Goal: Register for event/course

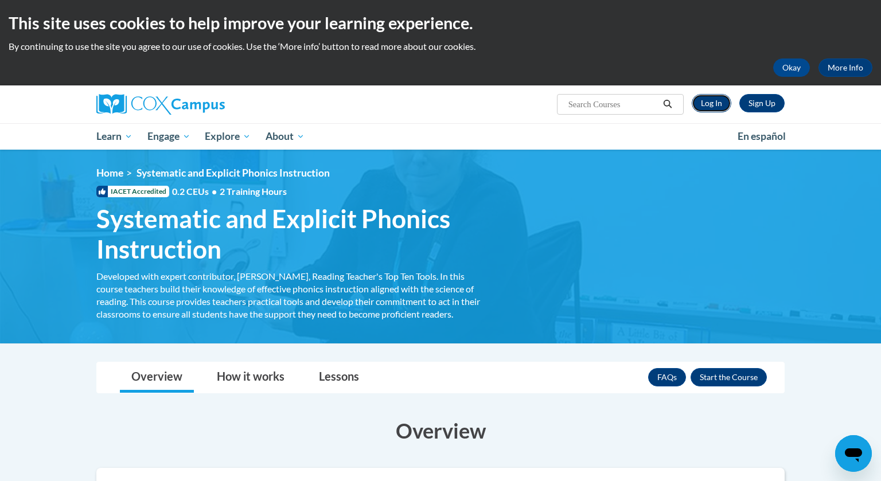
click at [710, 100] on link "Log In" at bounding box center [712, 103] width 40 height 18
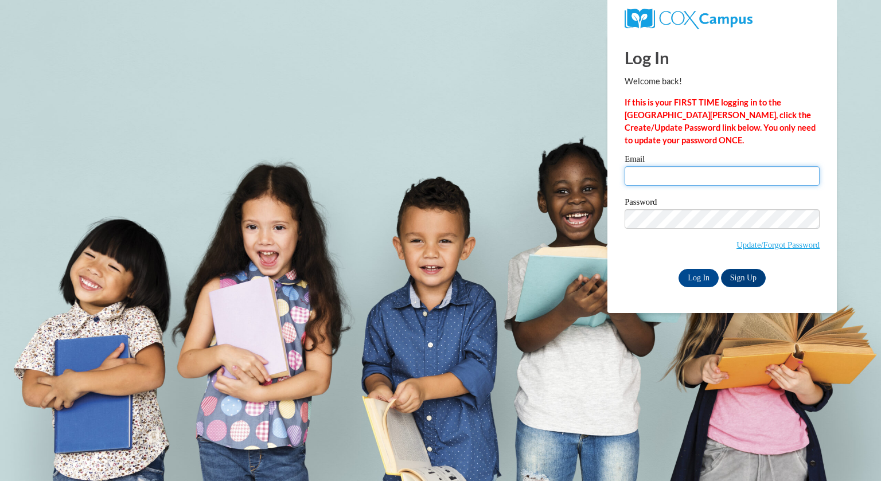
click at [684, 175] on input "Email" at bounding box center [722, 175] width 195 height 19
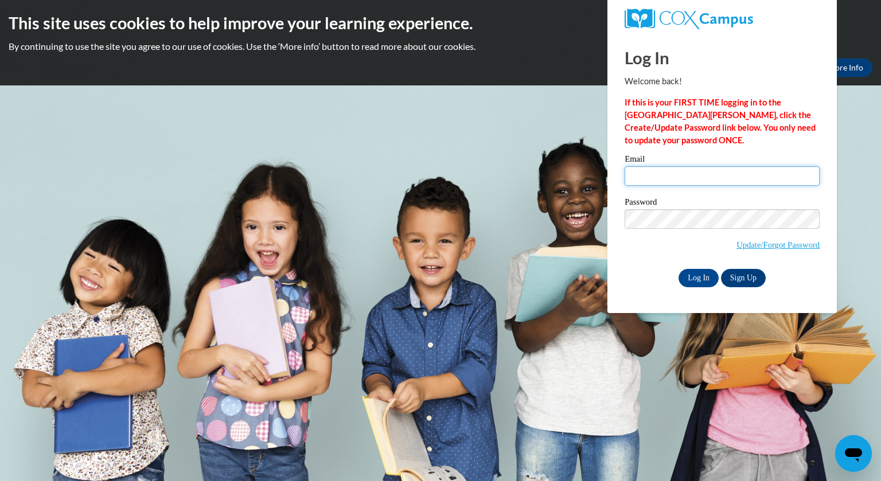
type input "brogan@whitnall.com"
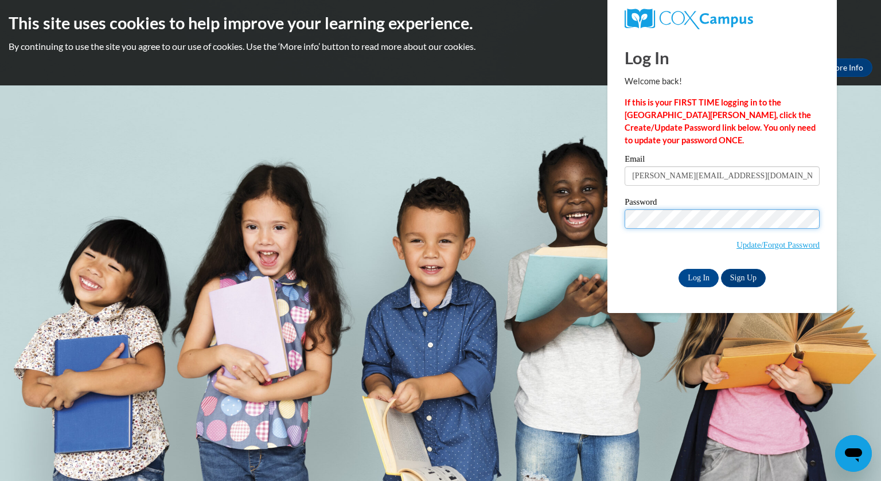
click at [678, 269] on input "Log In" at bounding box center [698, 278] width 40 height 18
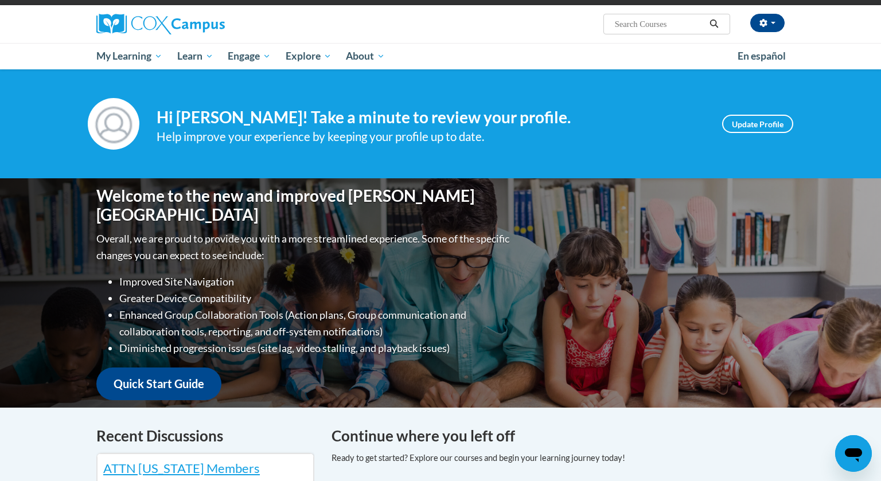
scroll to position [78, 0]
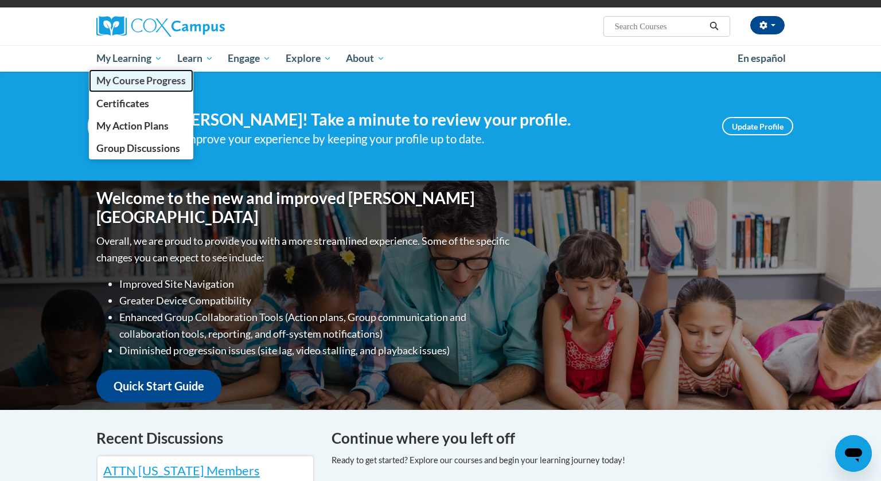
click at [143, 84] on span "My Course Progress" at bounding box center [140, 81] width 89 height 12
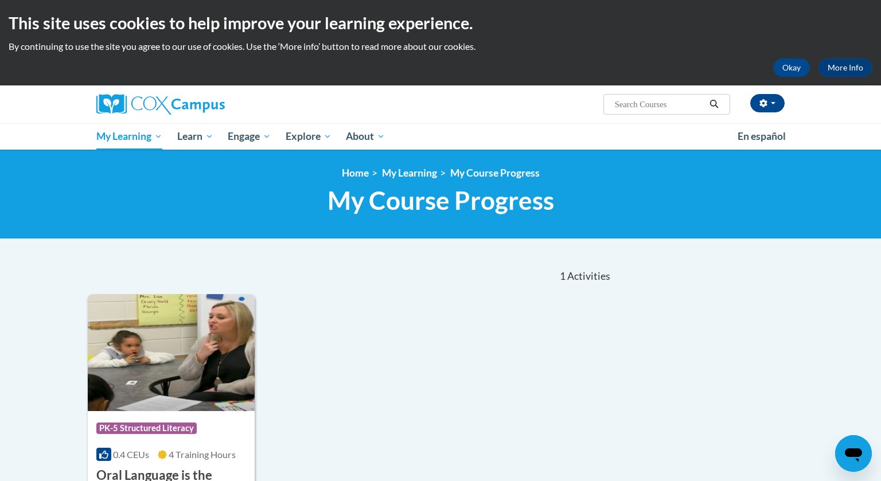
click at [631, 108] on input "Search..." at bounding box center [660, 104] width 92 height 14
type input "Systemic and Explicit Phonics Instruction"
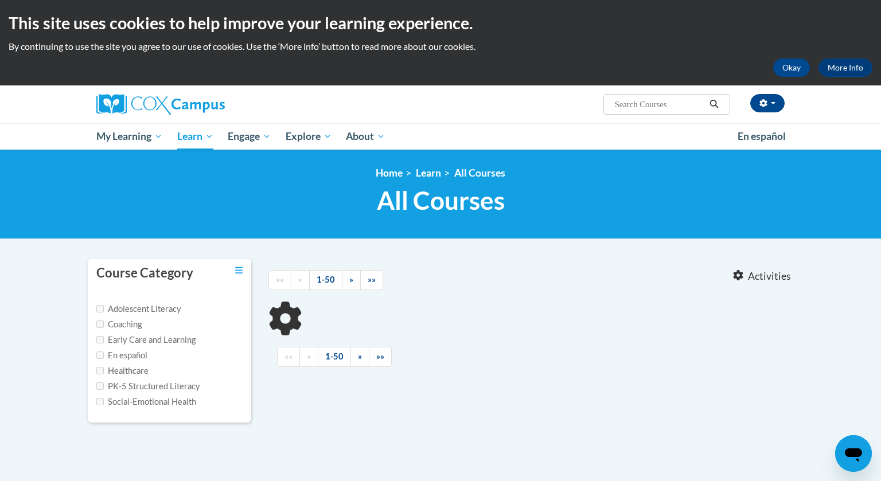
type input "Systemic and Explicit Phonics Instruction"
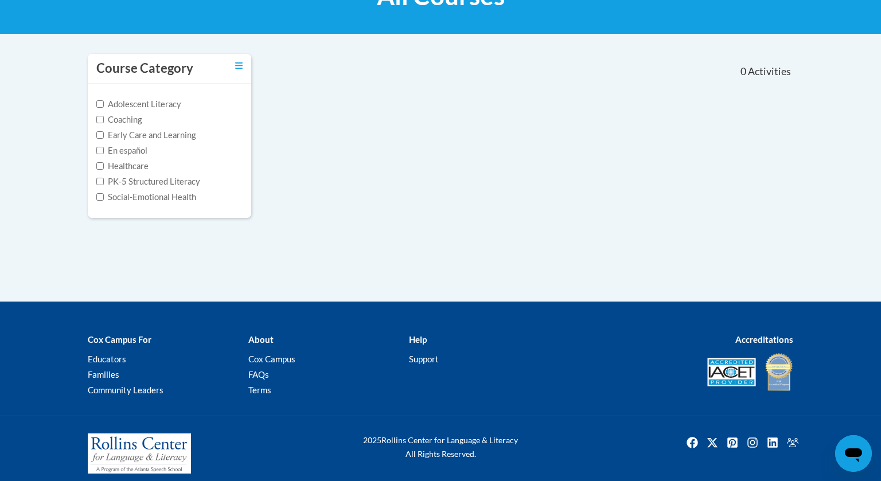
scroll to position [213, 0]
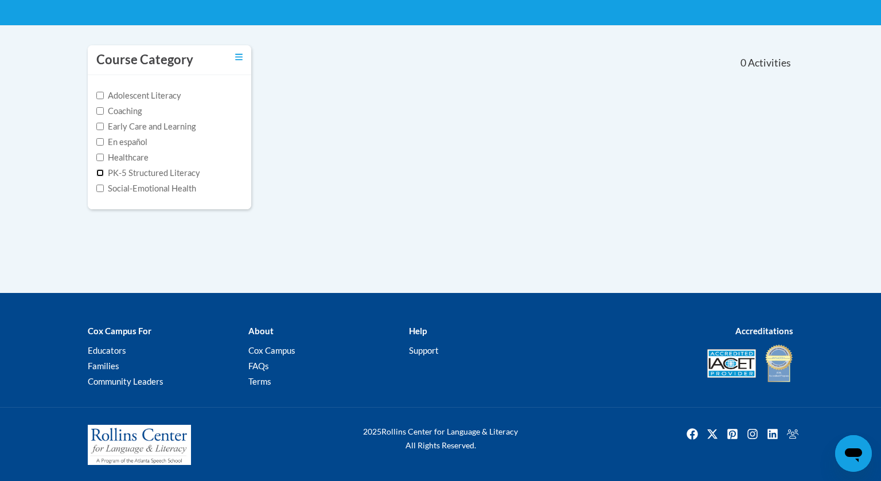
click at [102, 170] on input "PK-5 Structured Literacy" at bounding box center [99, 172] width 7 height 7
checkbox input "true"
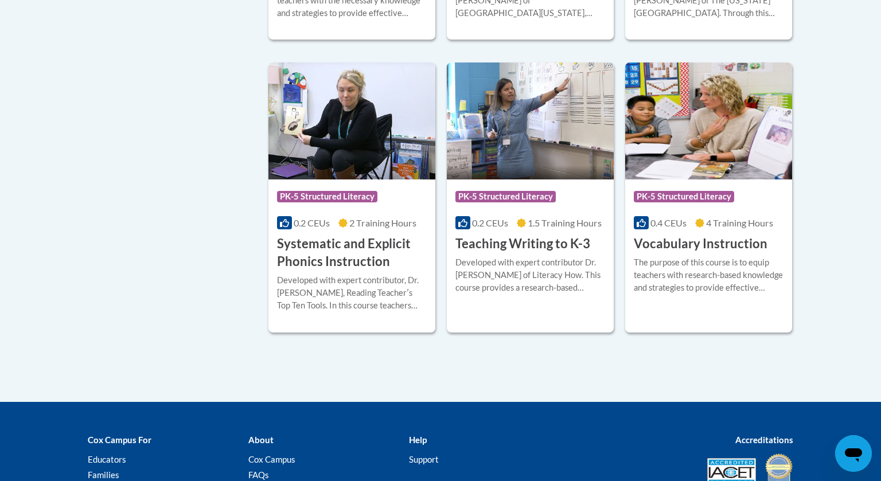
scroll to position [1111, 0]
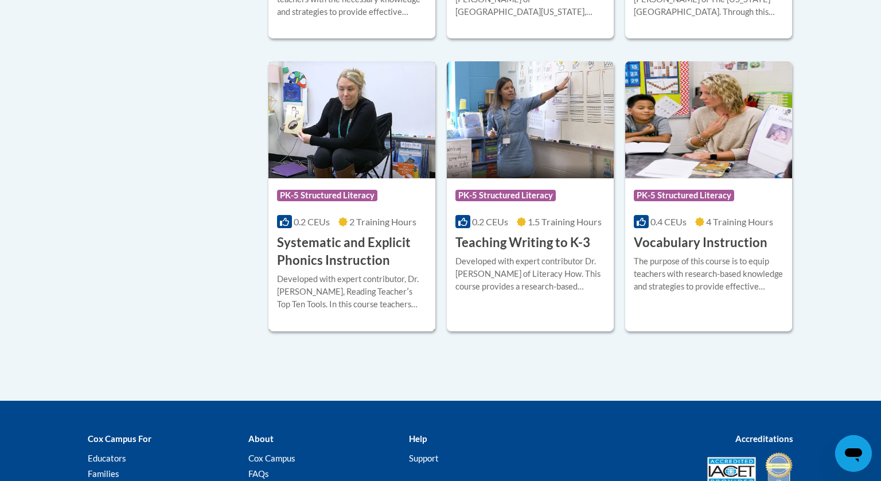
click at [350, 244] on h3 "Systematic and Explicit Phonics Instruction" at bounding box center [352, 252] width 150 height 36
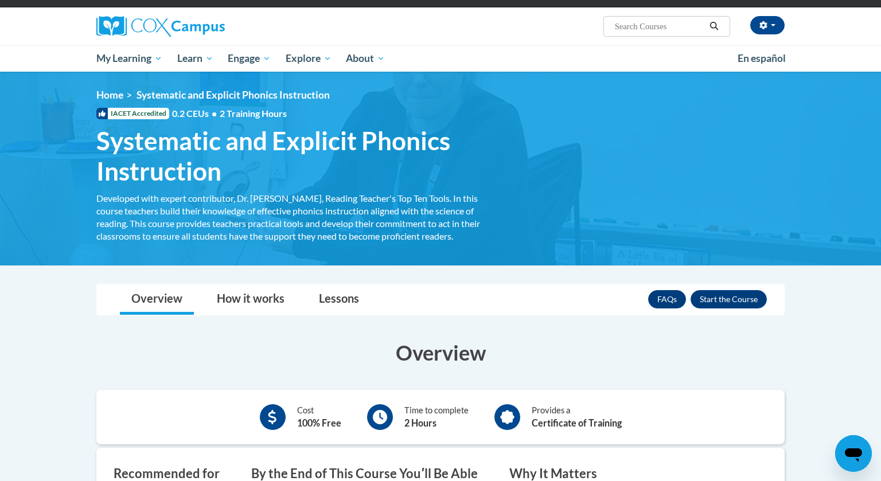
scroll to position [78, 0]
click at [724, 301] on button "Enroll" at bounding box center [728, 299] width 76 height 18
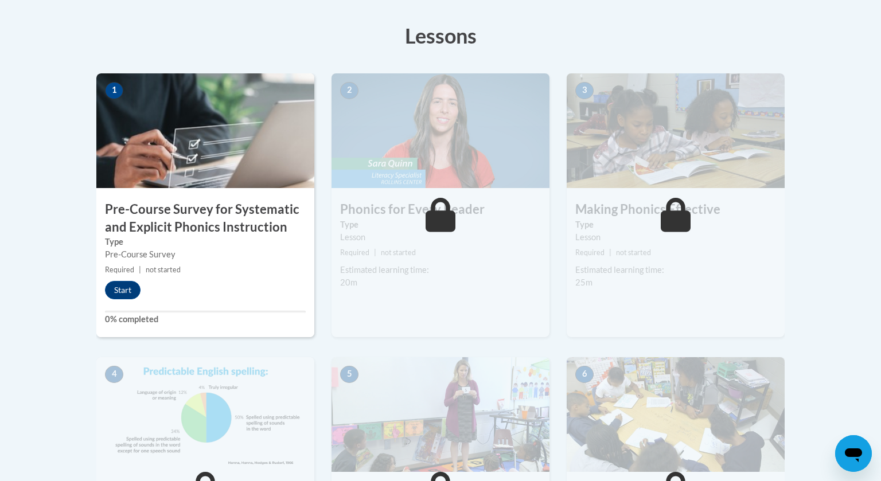
scroll to position [314, 0]
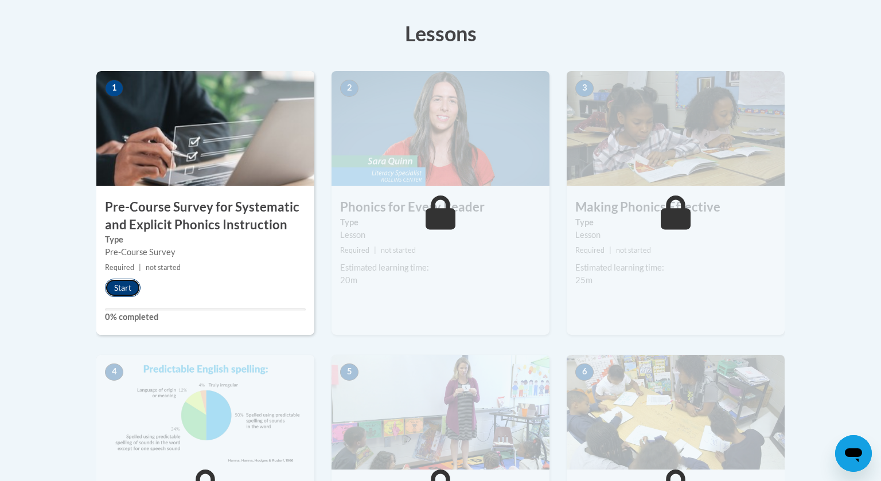
click at [121, 283] on button "Start" at bounding box center [123, 288] width 36 height 18
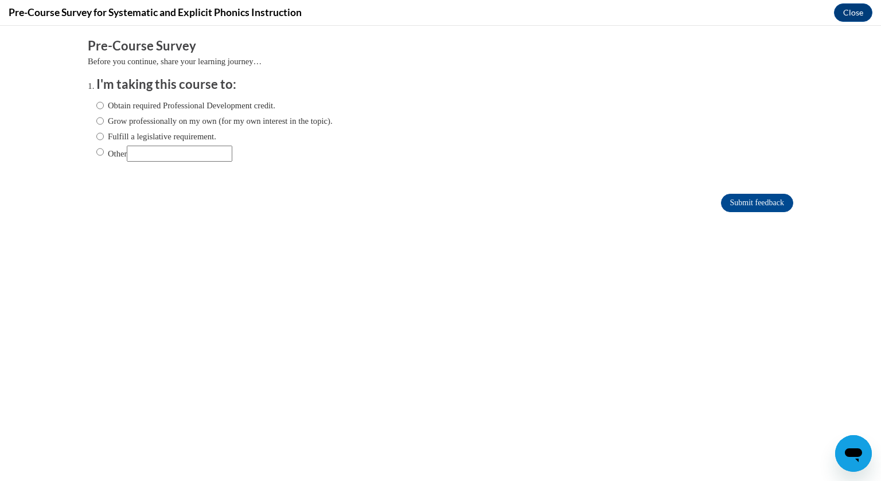
scroll to position [0, 0]
click at [99, 138] on input "Fulfill a legislative requirement." at bounding box center [99, 136] width 7 height 13
radio input "true"
click at [752, 204] on input "Submit feedback" at bounding box center [757, 203] width 72 height 18
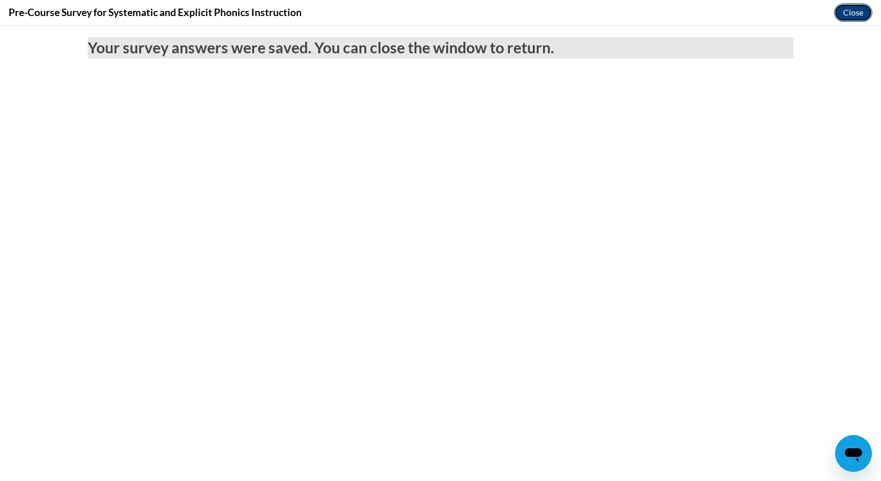
click at [853, 17] on button "Close" at bounding box center [853, 12] width 38 height 18
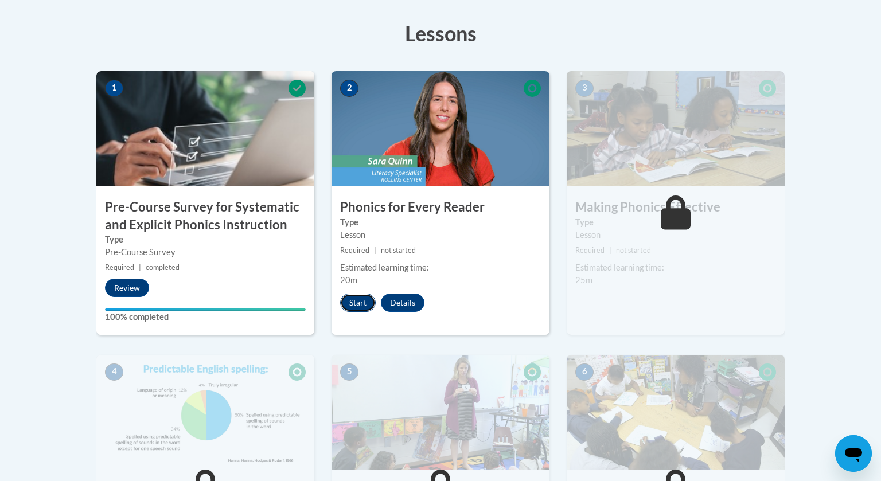
click at [350, 303] on button "Start" at bounding box center [358, 303] width 36 height 18
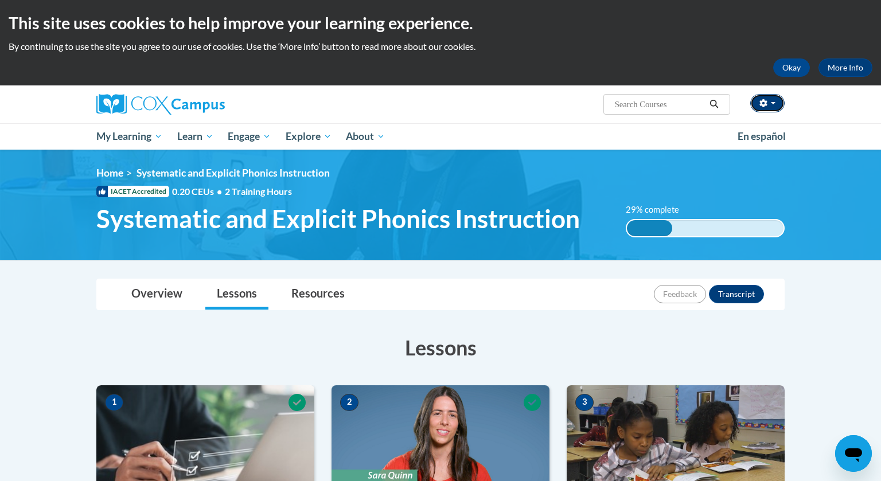
click at [774, 104] on span "button" at bounding box center [773, 103] width 5 height 2
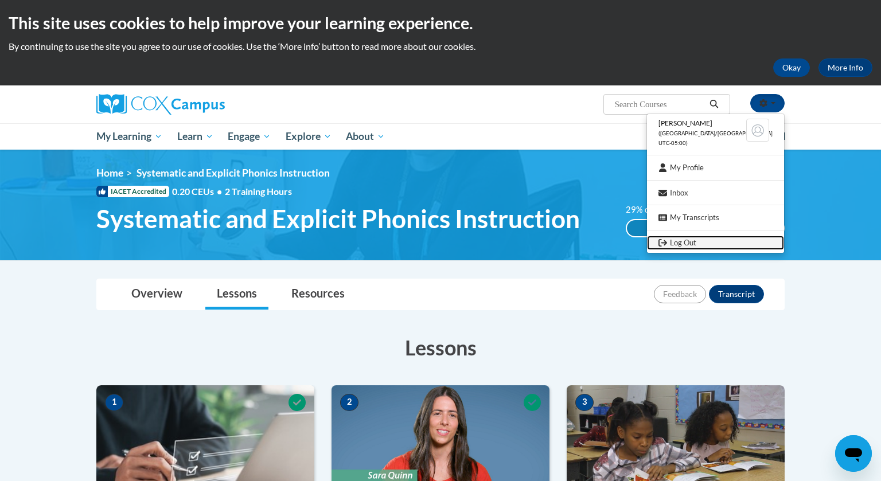
click at [698, 244] on link "Log Out" at bounding box center [715, 243] width 137 height 14
